Goal: Transaction & Acquisition: Subscribe to service/newsletter

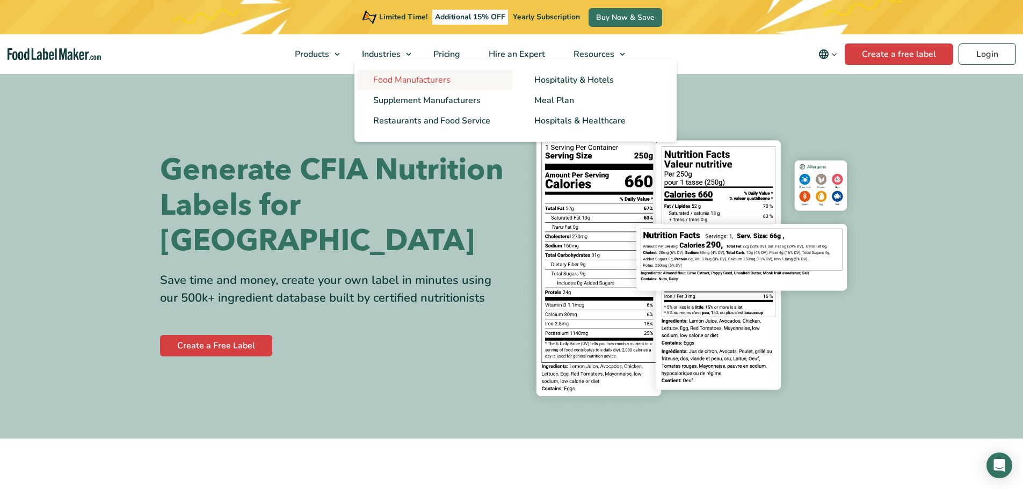
click at [378, 77] on span "Food Manufacturers" at bounding box center [411, 80] width 77 height 12
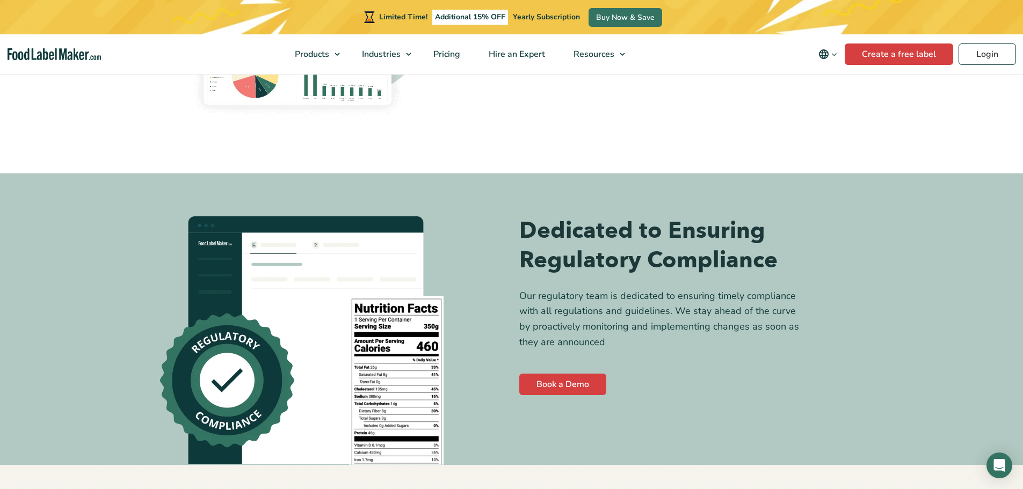
scroll to position [3383, 0]
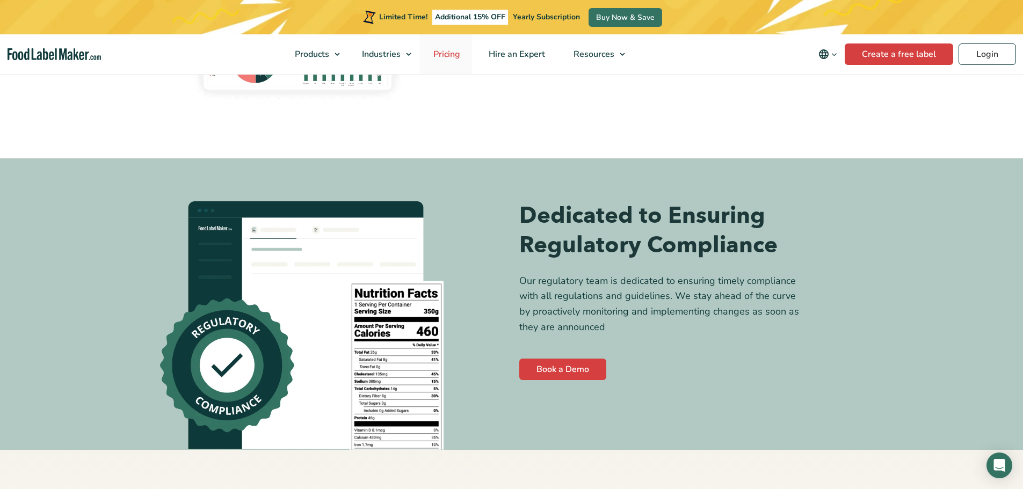
click at [441, 56] on span "Pricing" at bounding box center [445, 54] width 31 height 12
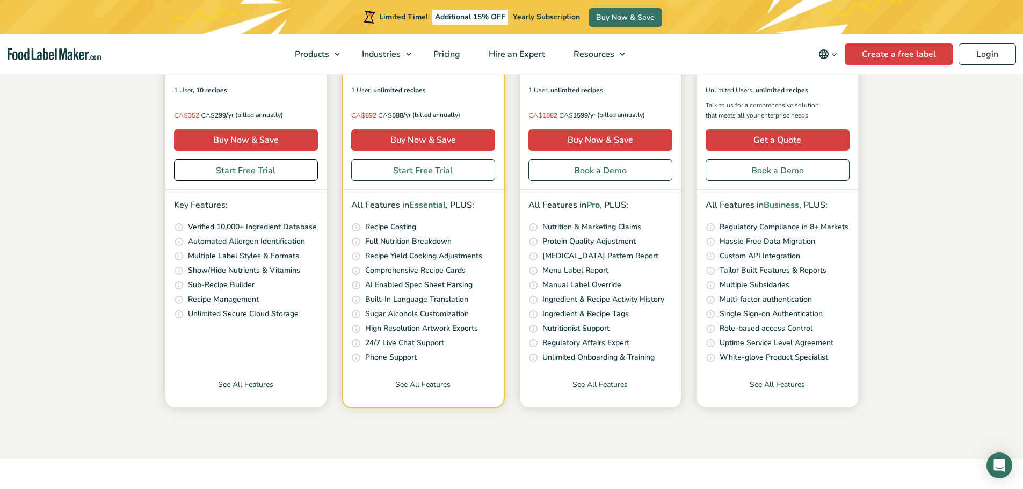
scroll to position [268, 0]
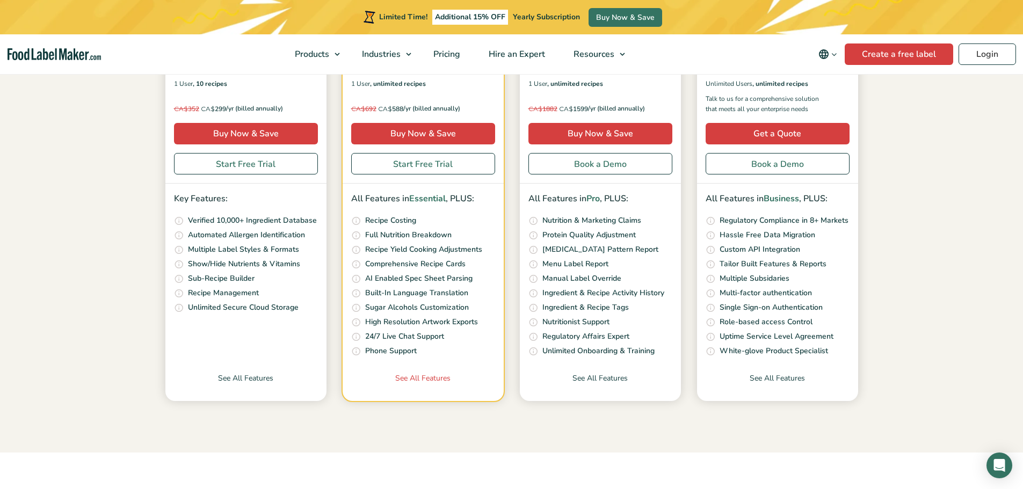
click at [445, 383] on link "See All Features" at bounding box center [423, 387] width 161 height 28
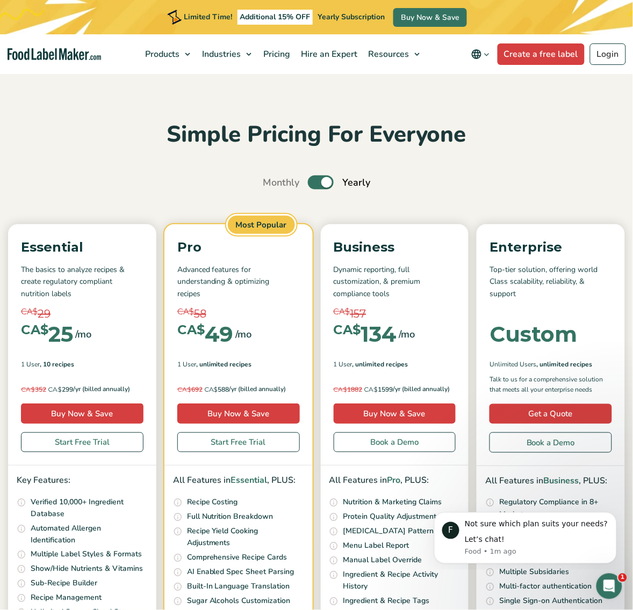
click at [527, 125] on h2 "Simple Pricing For Everyone" at bounding box center [316, 135] width 616 height 30
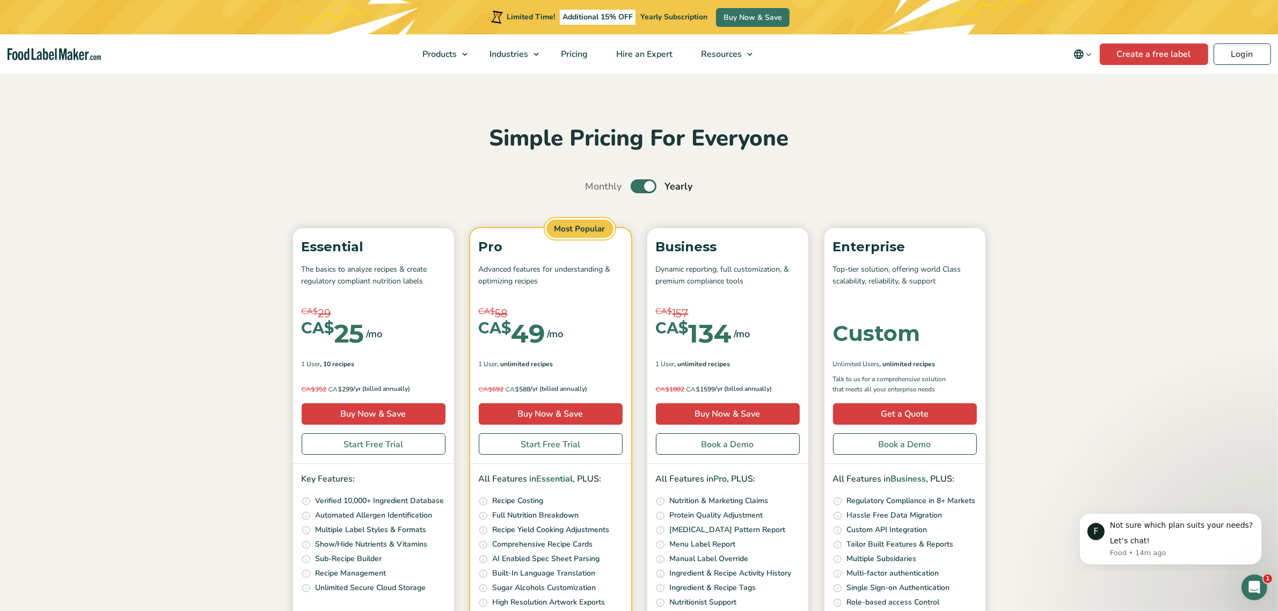
scroll to position [134, 0]
